Goal: Information Seeking & Learning: Learn about a topic

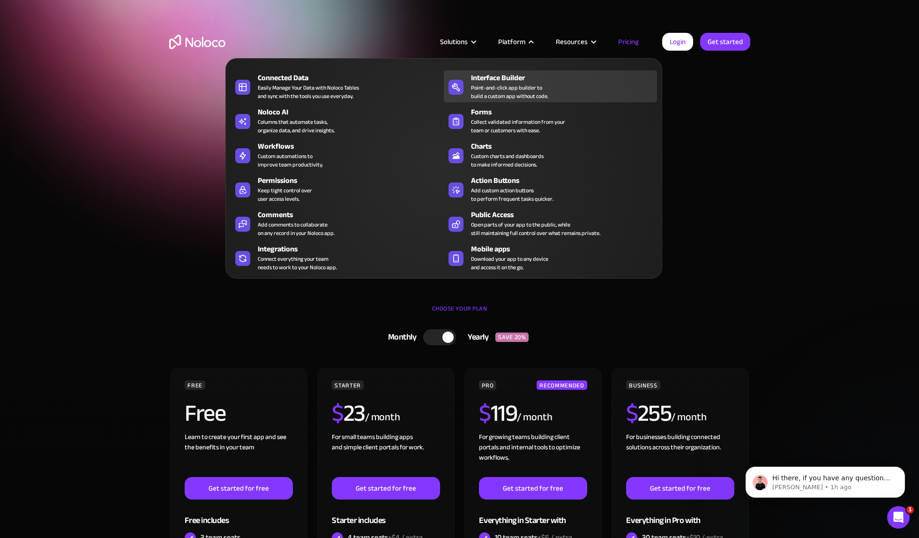
click at [520, 74] on div "Interface Builder" at bounding box center [566, 77] width 190 height 11
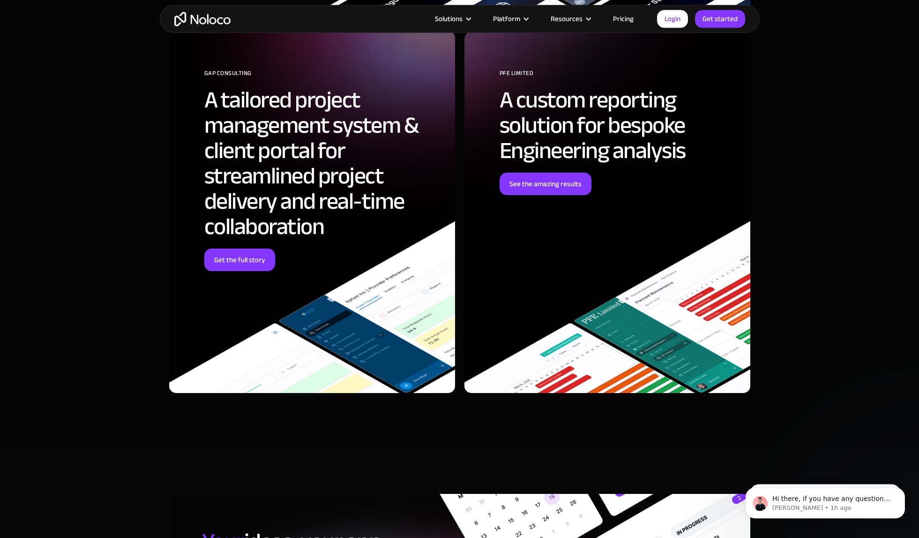
scroll to position [2576, 0]
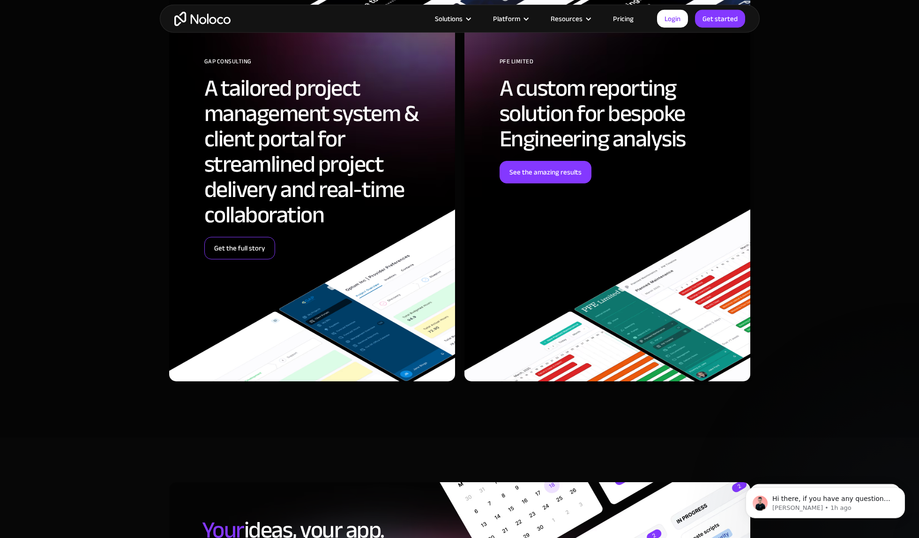
click at [263, 249] on link "Get the full story" at bounding box center [239, 248] width 71 height 22
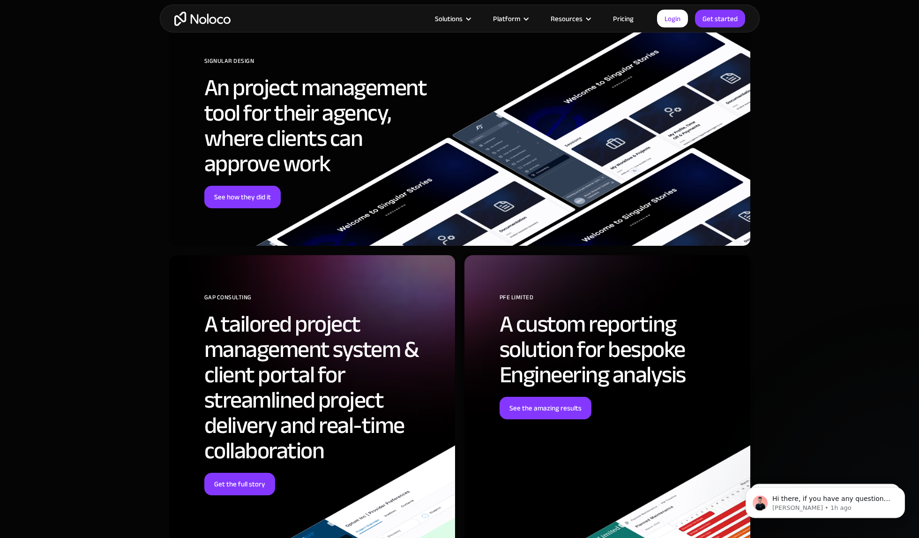
scroll to position [3281, 0]
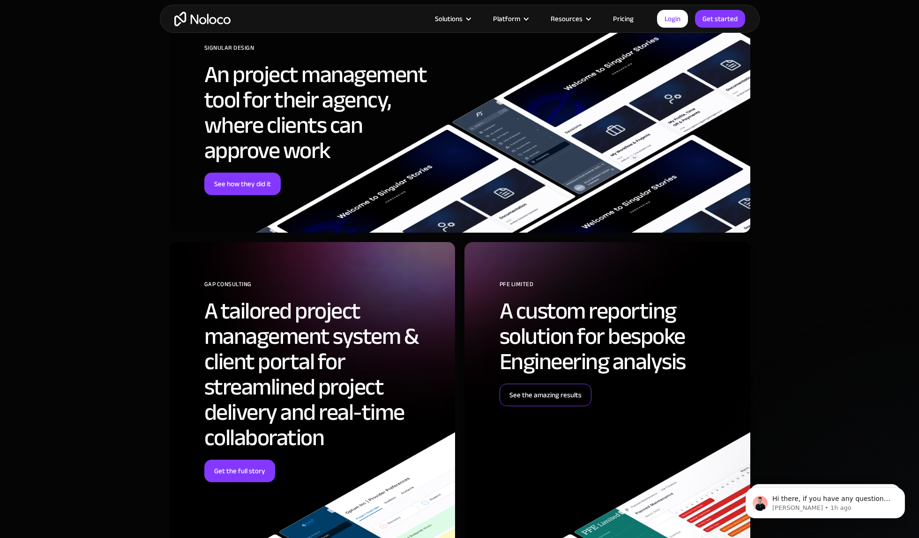
click at [553, 399] on link "See the amazing results" at bounding box center [546, 394] width 92 height 22
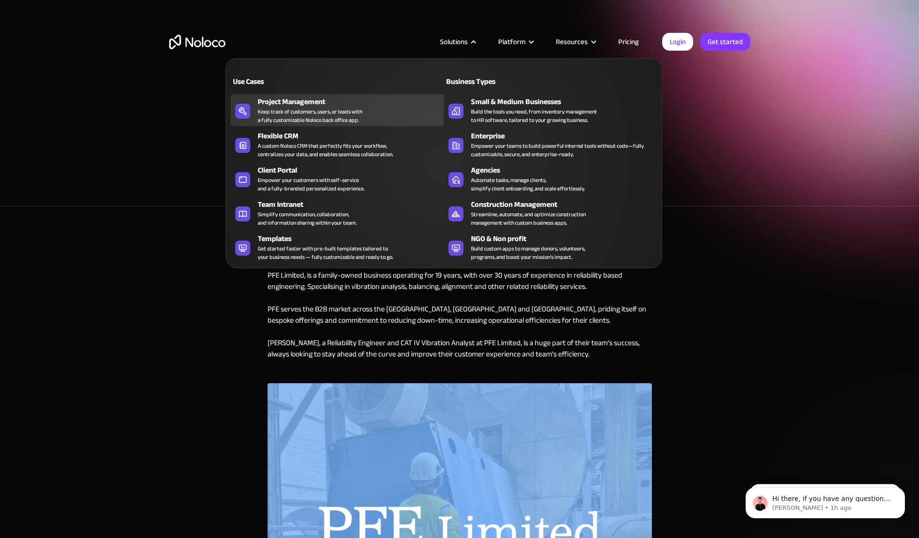
click at [323, 110] on div "Keep track of customers, users, or leads with a fully customizable Noloco back …" at bounding box center [310, 115] width 105 height 17
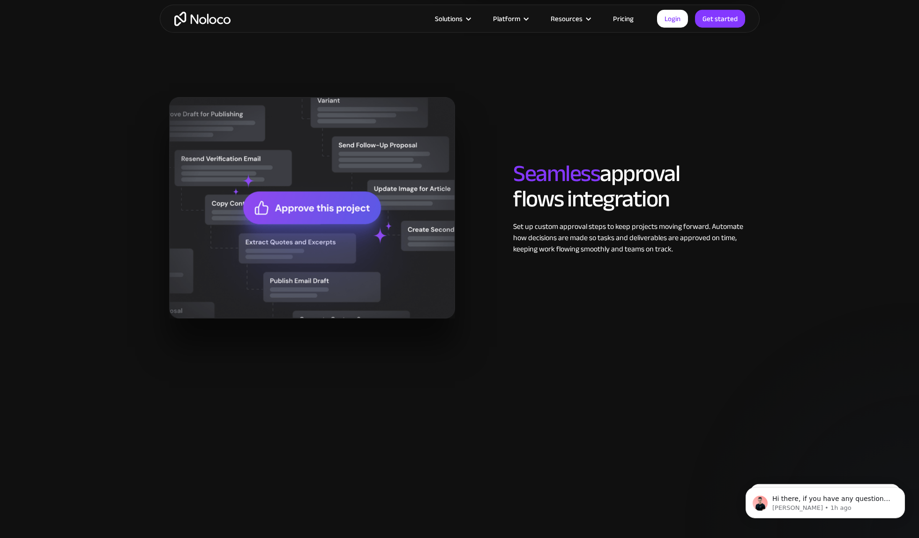
scroll to position [1175, 0]
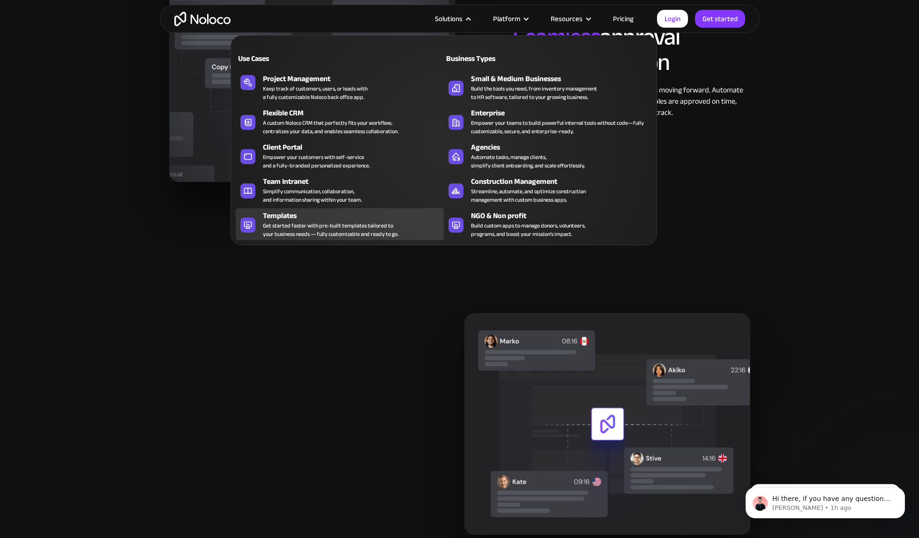
click at [353, 223] on div "Get started faster with pre-built templates tailored to your business needs — f…" at bounding box center [330, 229] width 135 height 17
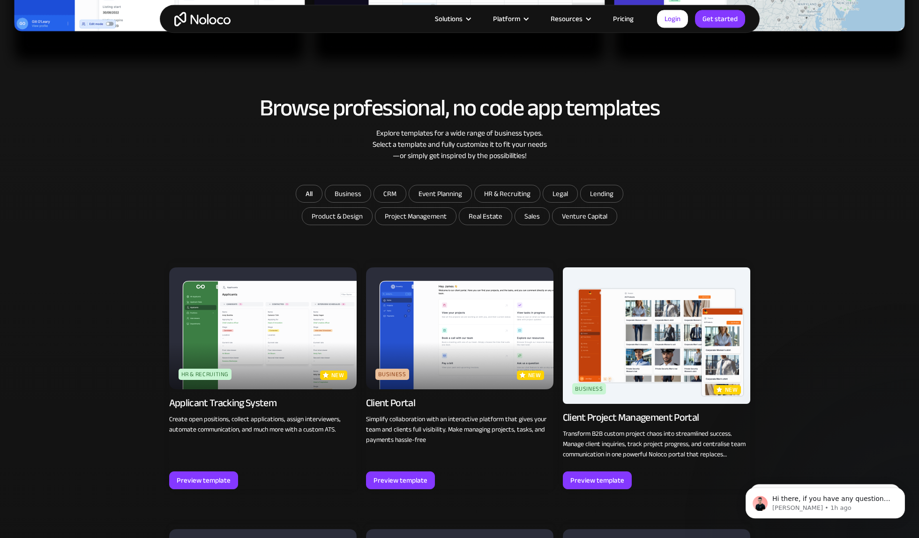
scroll to position [482, 0]
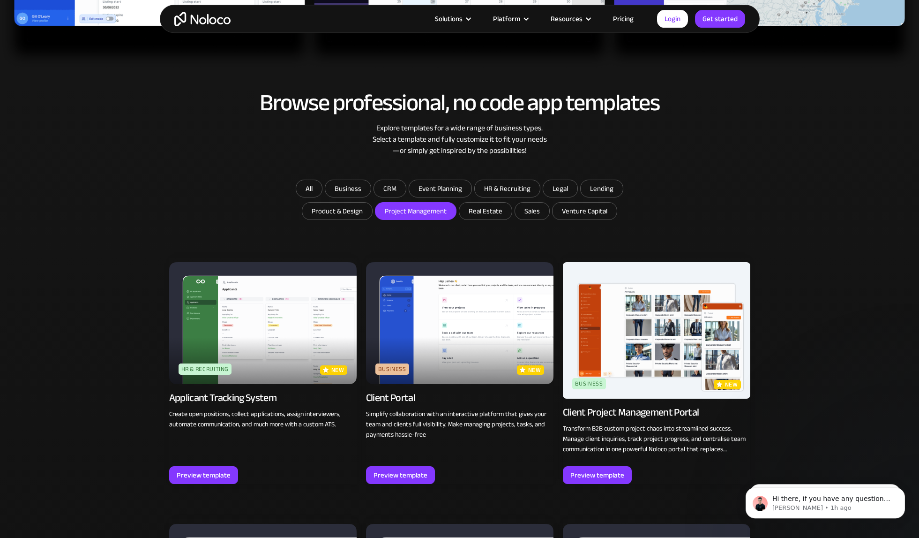
click at [371, 197] on input "Project Management" at bounding box center [347, 188] width 45 height 17
checkbox input "true"
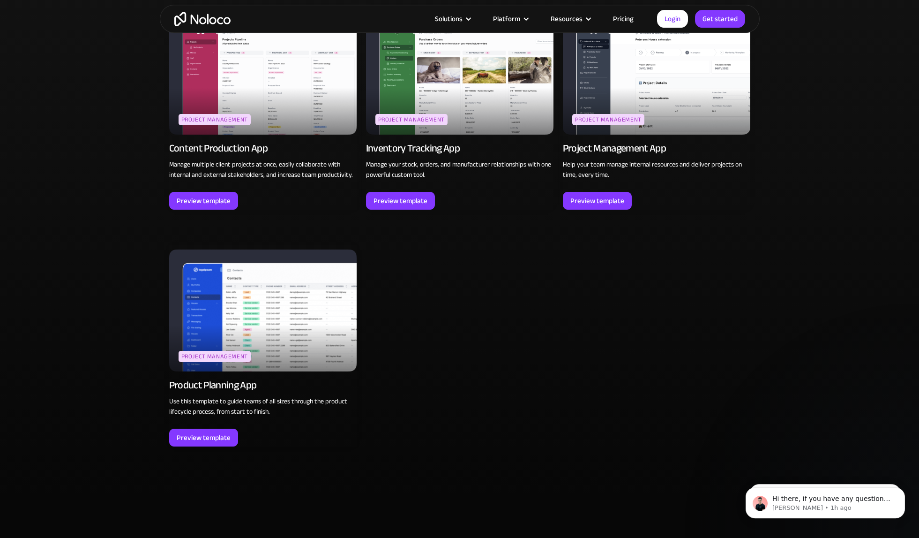
scroll to position [665, 0]
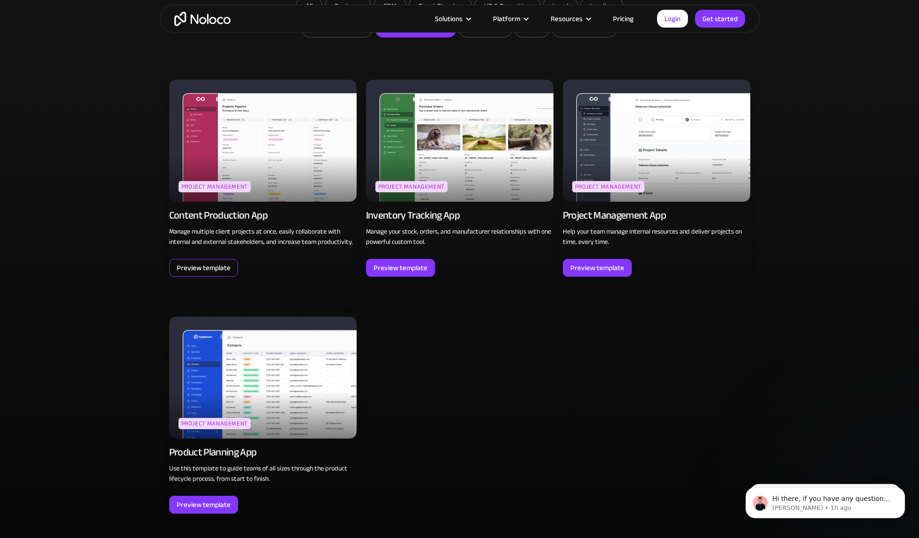
click at [227, 262] on div "Preview template" at bounding box center [204, 268] width 54 height 12
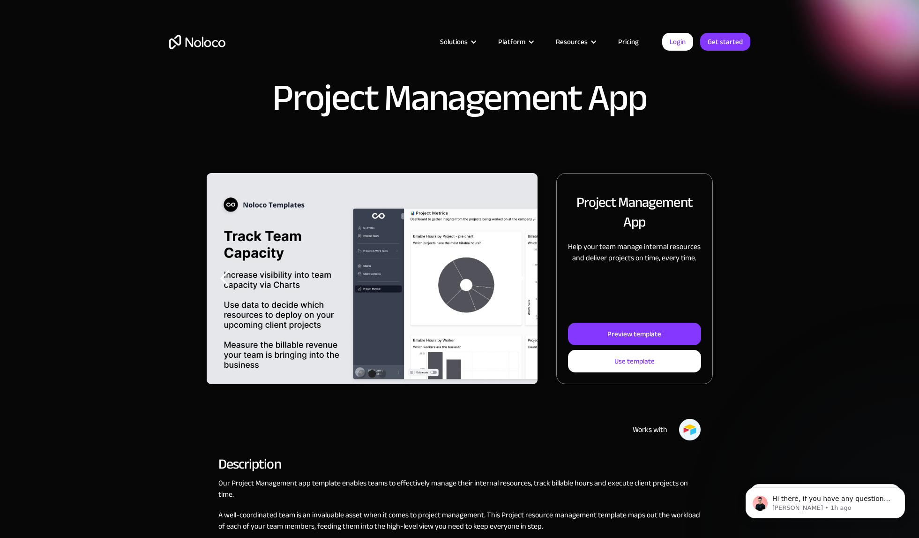
click at [513, 281] on div "next slide" at bounding box center [518, 278] width 19 height 19
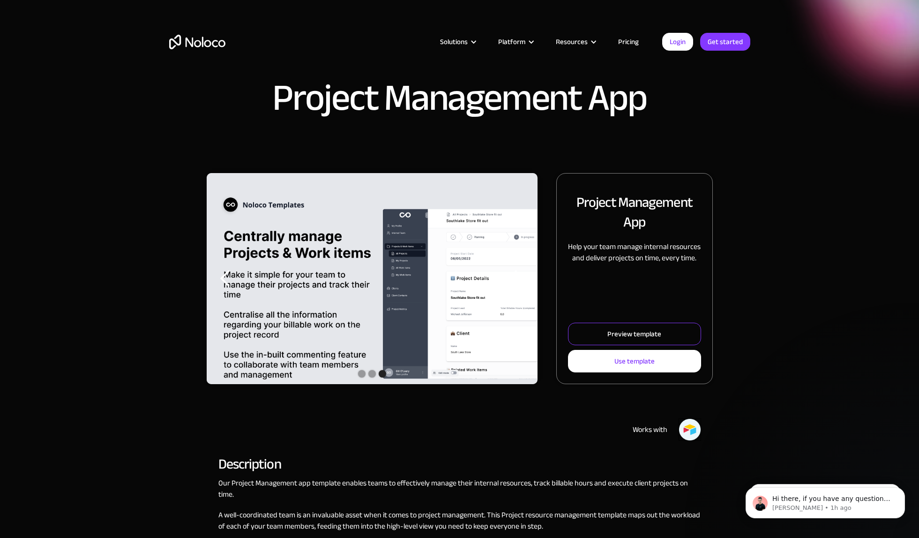
click at [639, 336] on div "Preview template" at bounding box center [634, 334] width 54 height 12
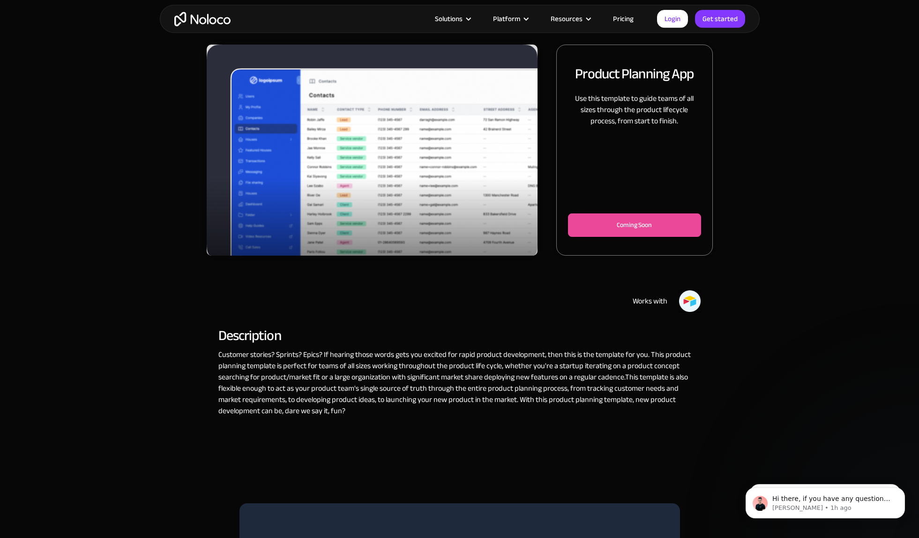
scroll to position [30, 0]
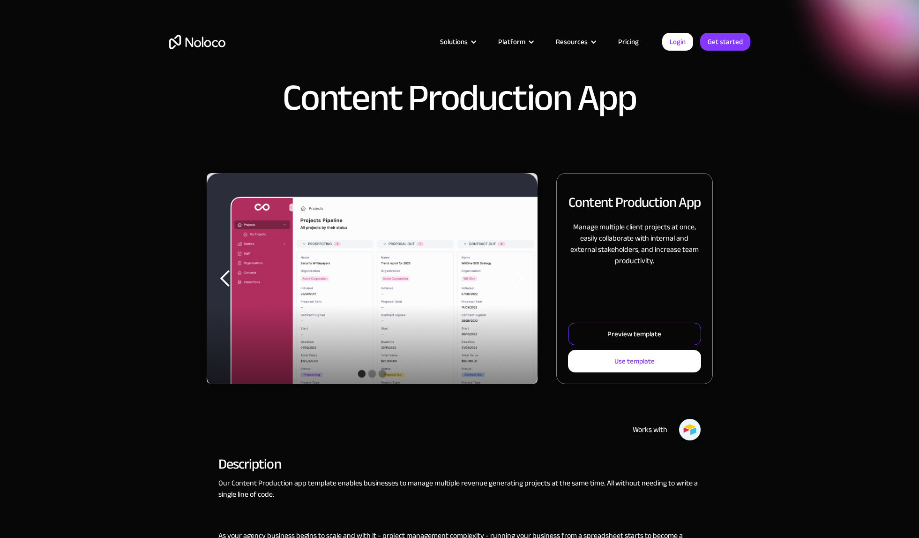
click at [665, 336] on link "Preview template" at bounding box center [634, 333] width 133 height 22
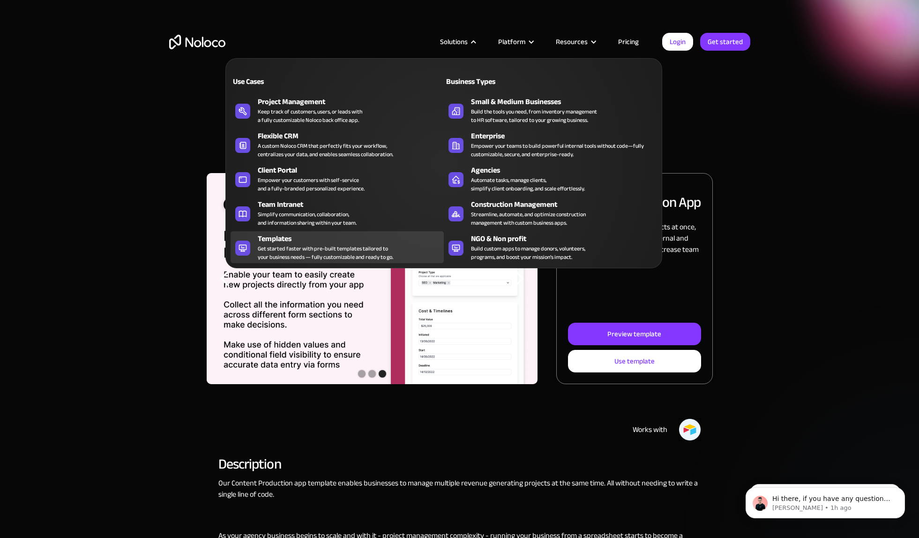
click at [335, 251] on div "Get started faster with pre-built templates tailored to your business needs — f…" at bounding box center [325, 252] width 135 height 17
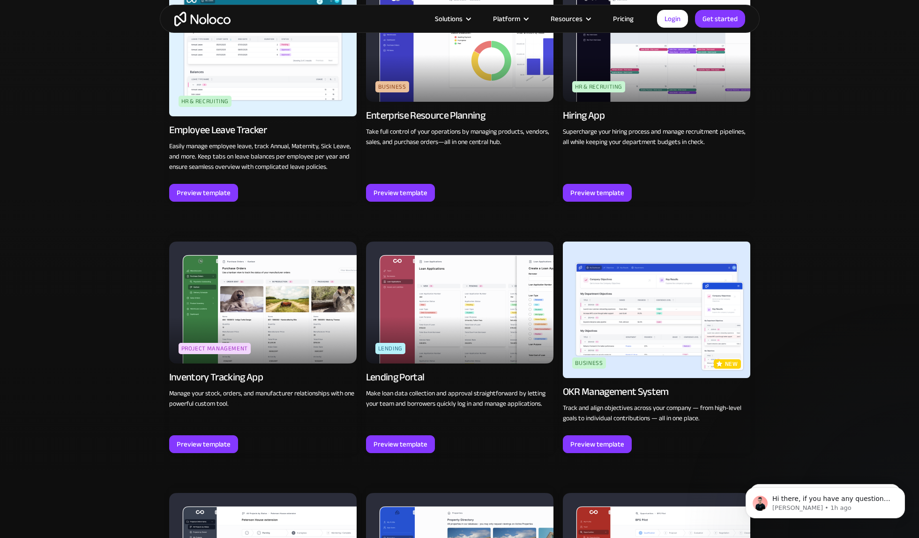
scroll to position [1393, 0]
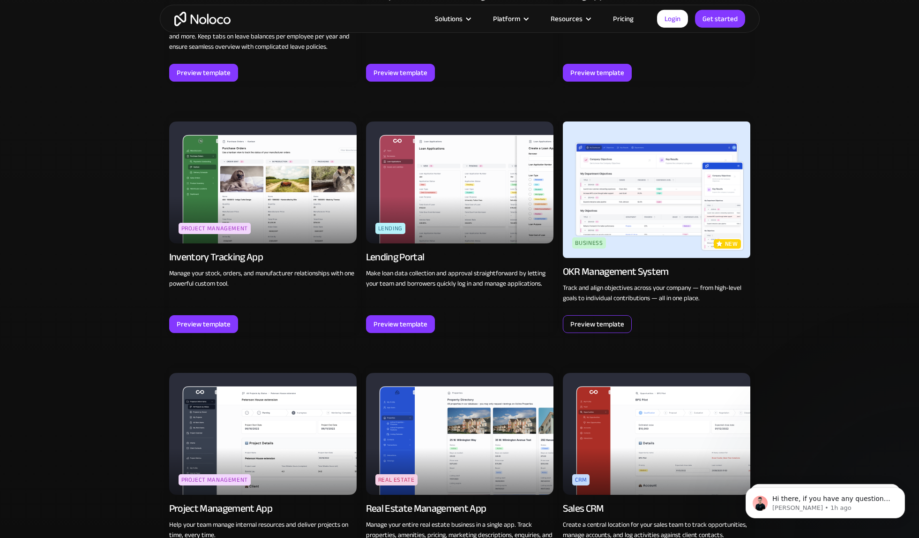
click at [603, 321] on div "Preview template" at bounding box center [597, 324] width 54 height 12
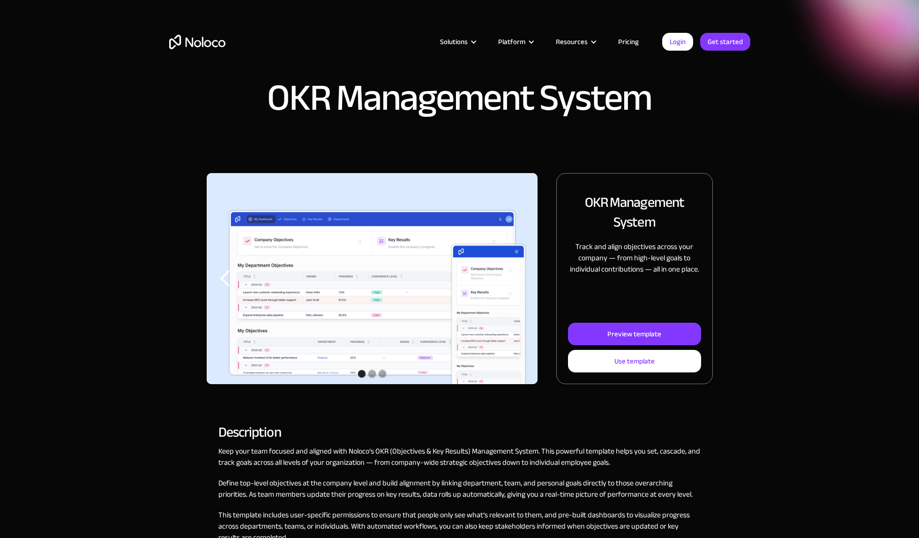
click at [615, 330] on div "Preview template" at bounding box center [634, 334] width 54 height 12
